Goal: Task Accomplishment & Management: Manage account settings

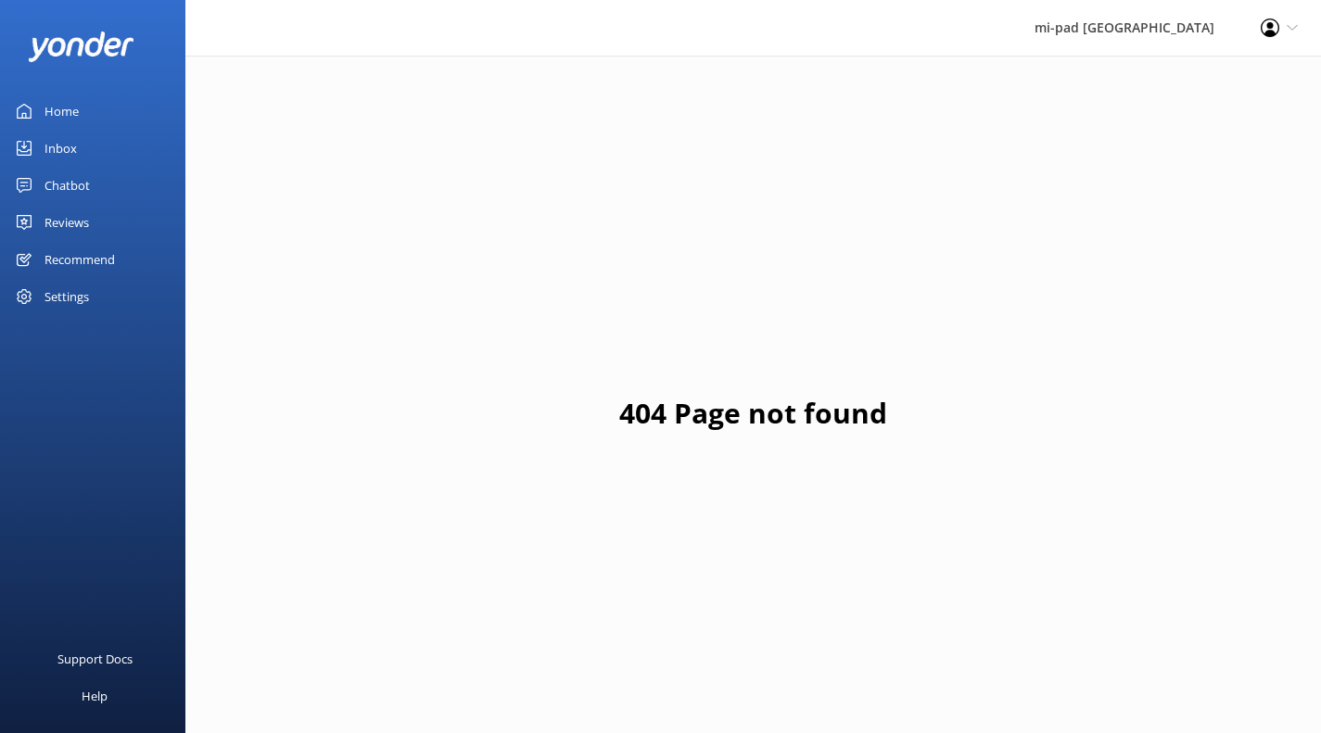
click at [83, 151] on link "Inbox" at bounding box center [92, 148] width 185 height 37
